Goal: Navigation & Orientation: Find specific page/section

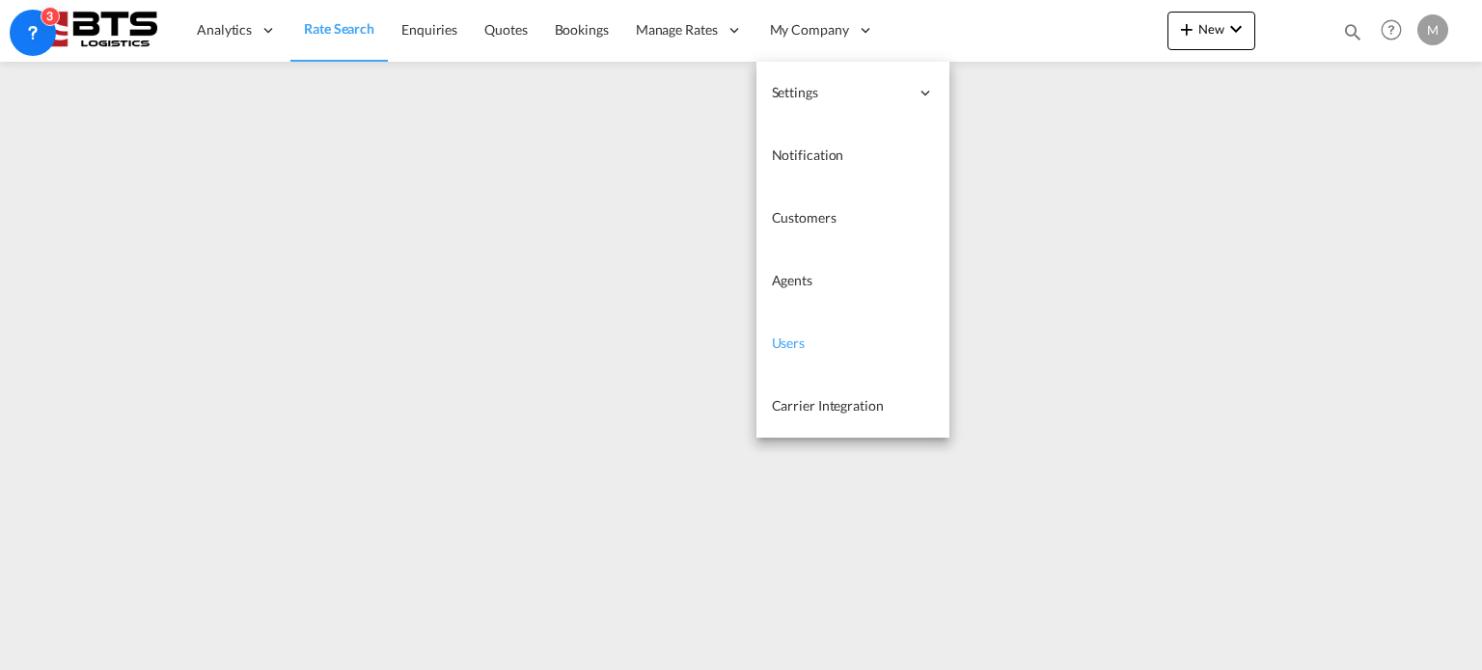
click at [783, 348] on span "Users" at bounding box center [789, 343] width 34 height 16
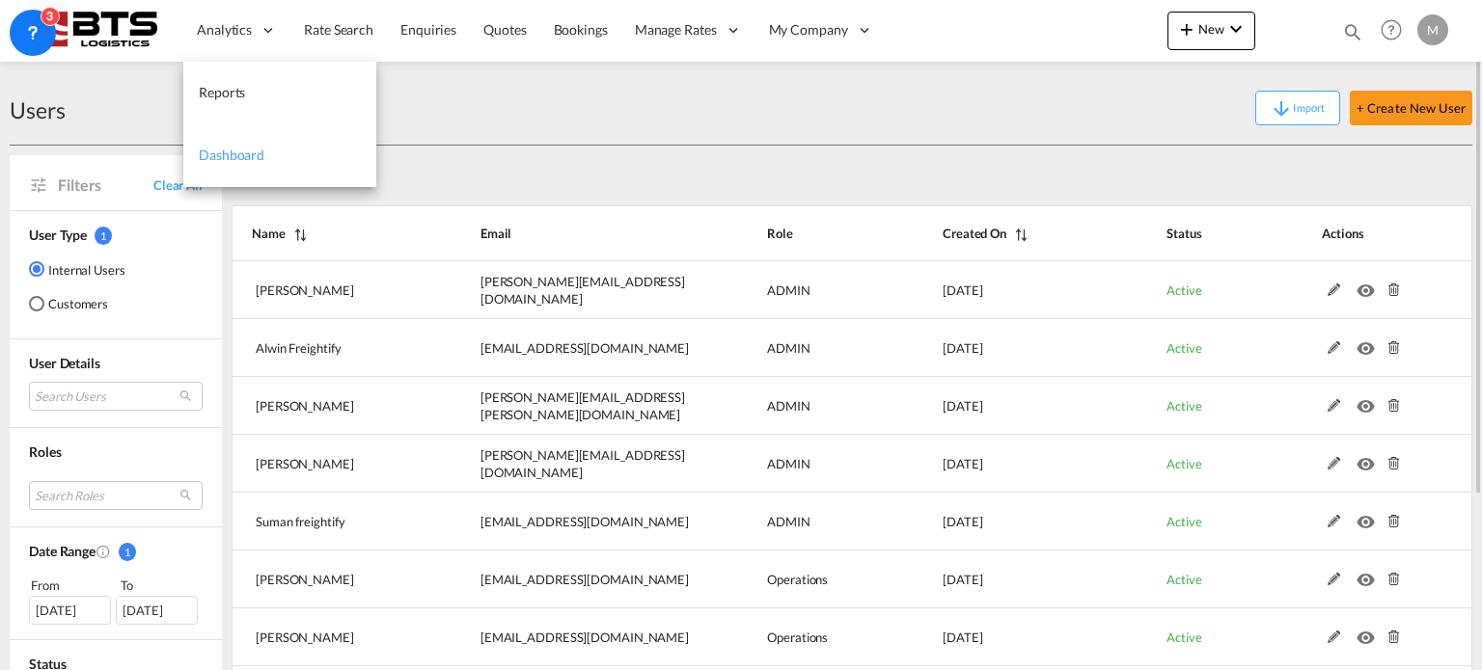
click at [245, 150] on span "Dashboard" at bounding box center [232, 155] width 66 height 16
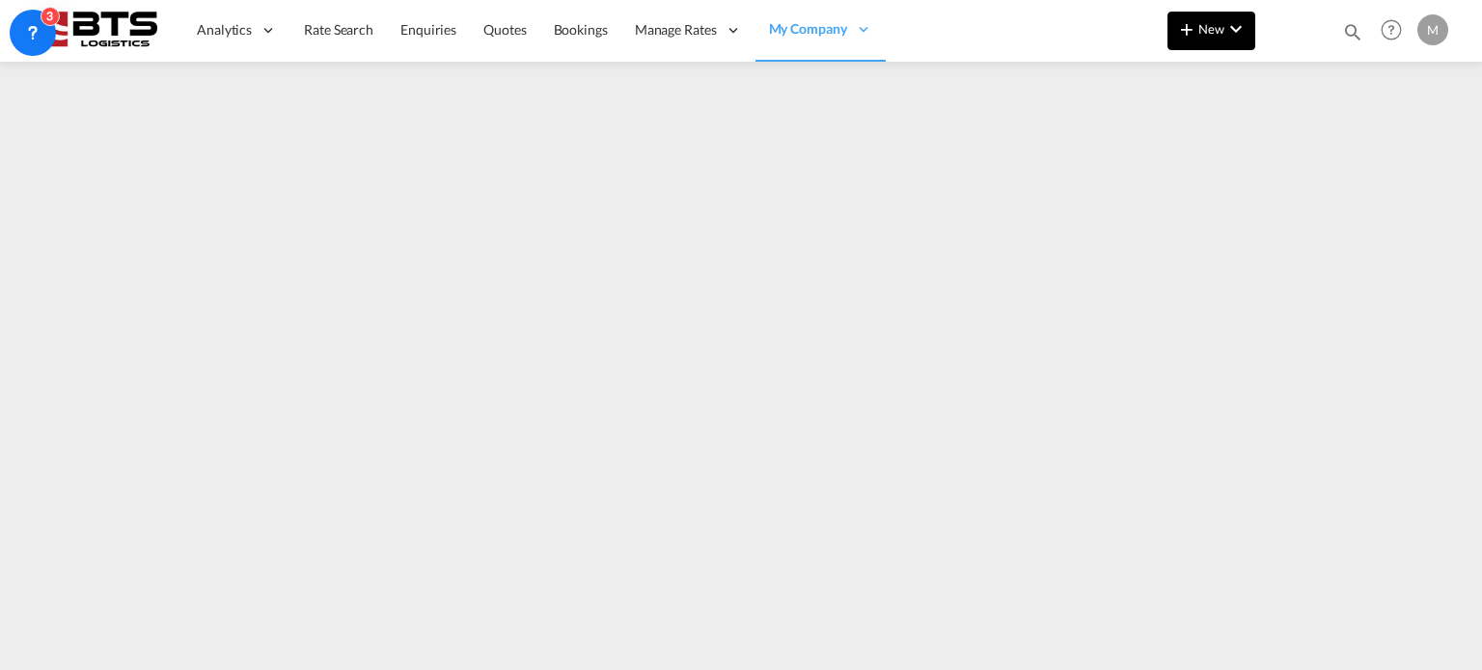
click at [1231, 34] on md-icon "icon-chevron-down" at bounding box center [1235, 28] width 23 height 23
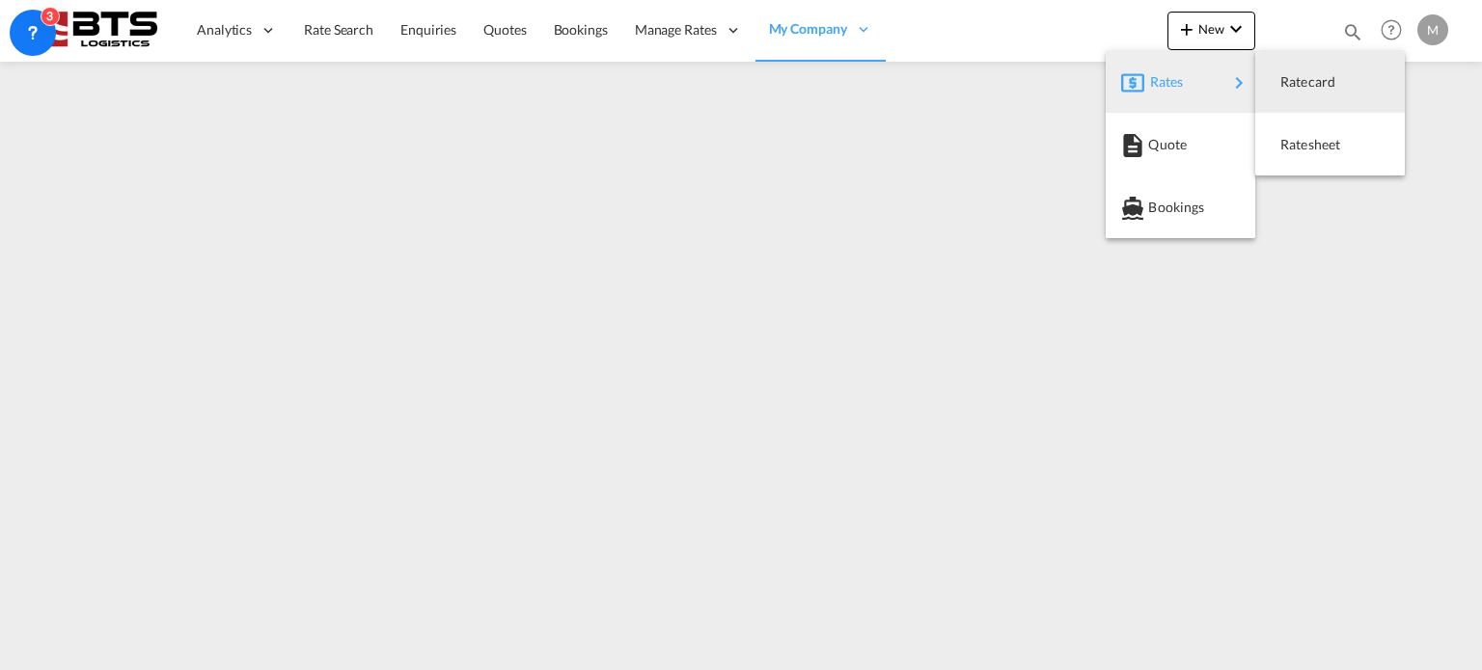
click at [705, 26] on md-backdrop at bounding box center [741, 335] width 1482 height 670
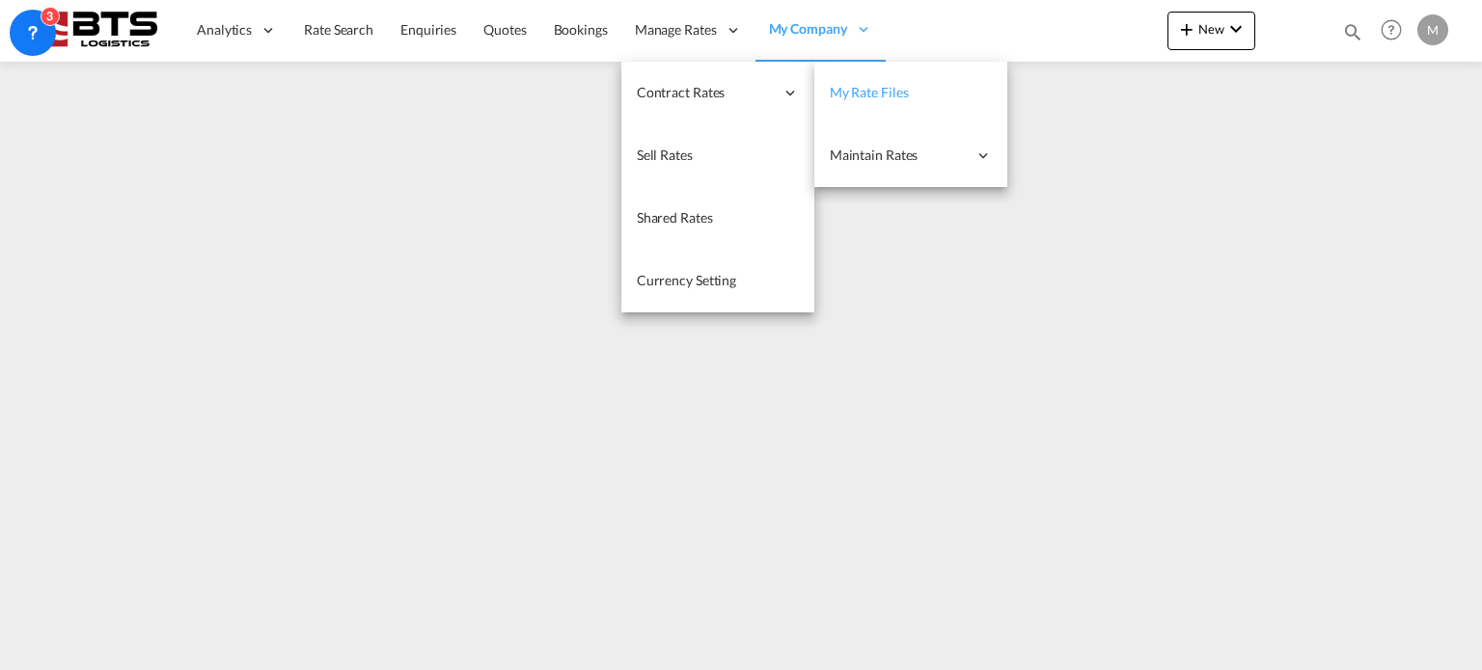
click at [867, 87] on span "My Rate Files" at bounding box center [869, 92] width 79 height 16
